Goal: Find specific page/section: Find specific page/section

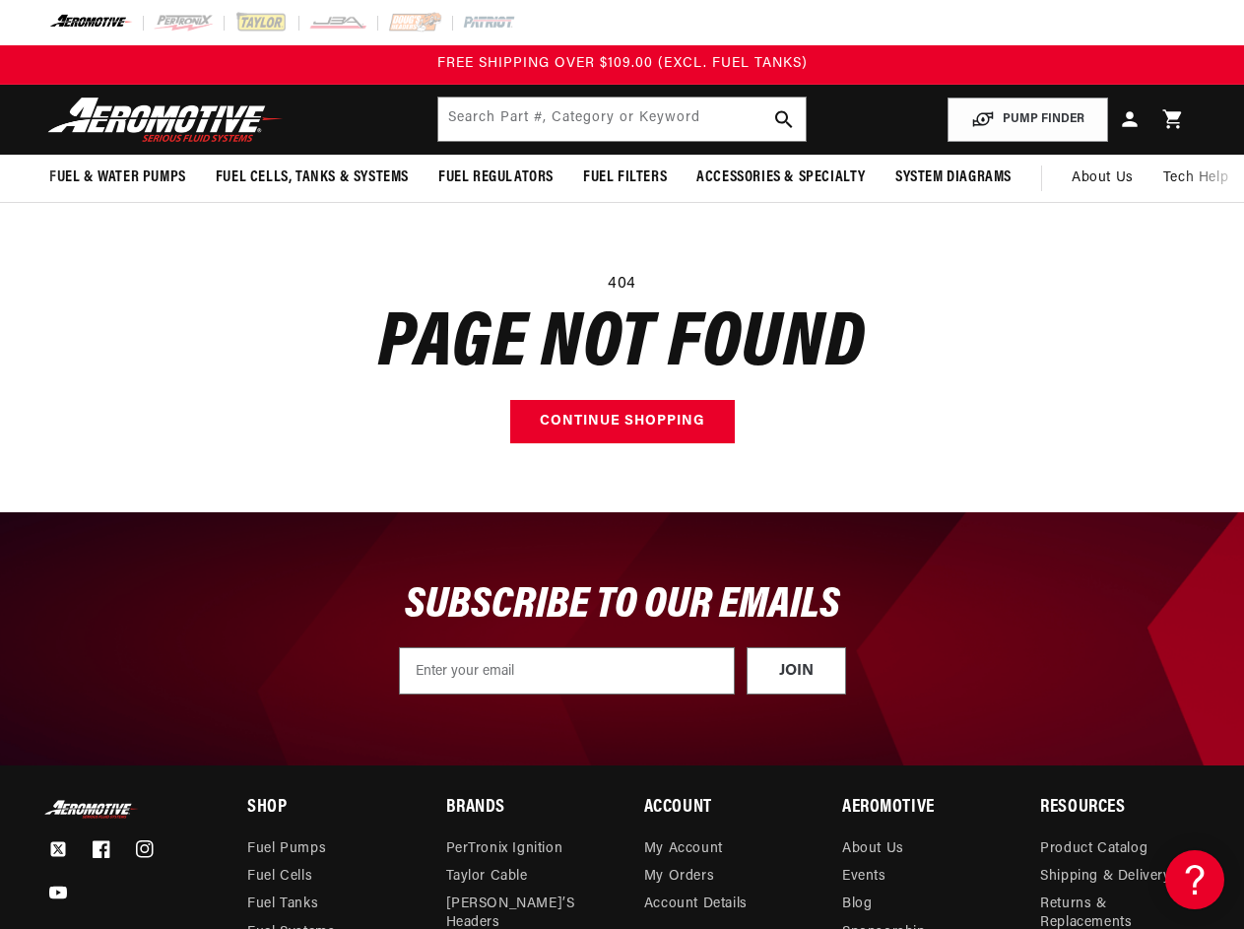
click at [621, 464] on main "404 Page not found Continue shopping" at bounding box center [622, 357] width 1244 height 309
click at [621, 119] on input "text" at bounding box center [621, 119] width 366 height 43
click at [1028, 119] on button "PUMP FINDER" at bounding box center [1028, 120] width 161 height 44
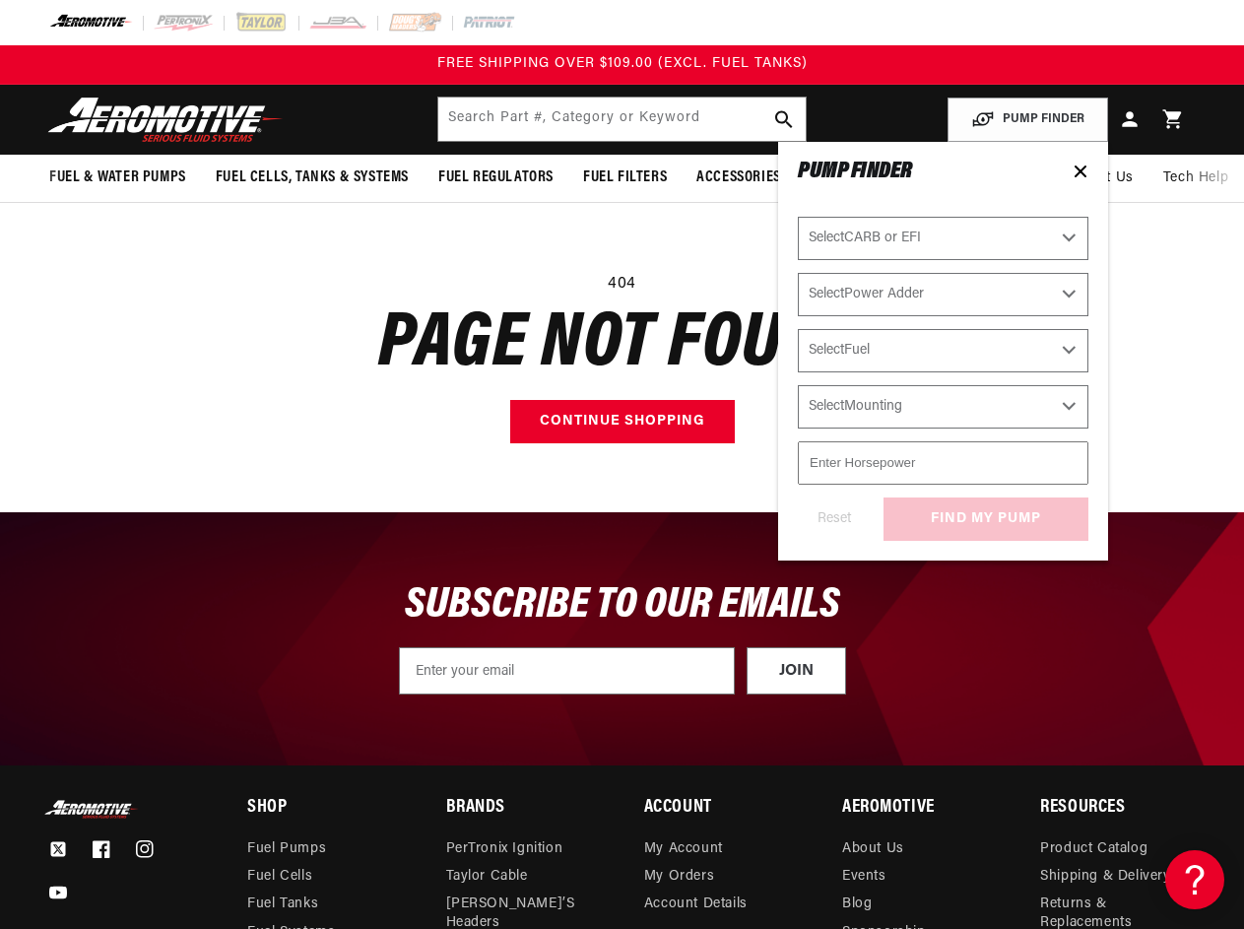
click at [117, 177] on span "Fuel & Water Pumps" at bounding box center [117, 177] width 137 height 21
